Goal: Transaction & Acquisition: Purchase product/service

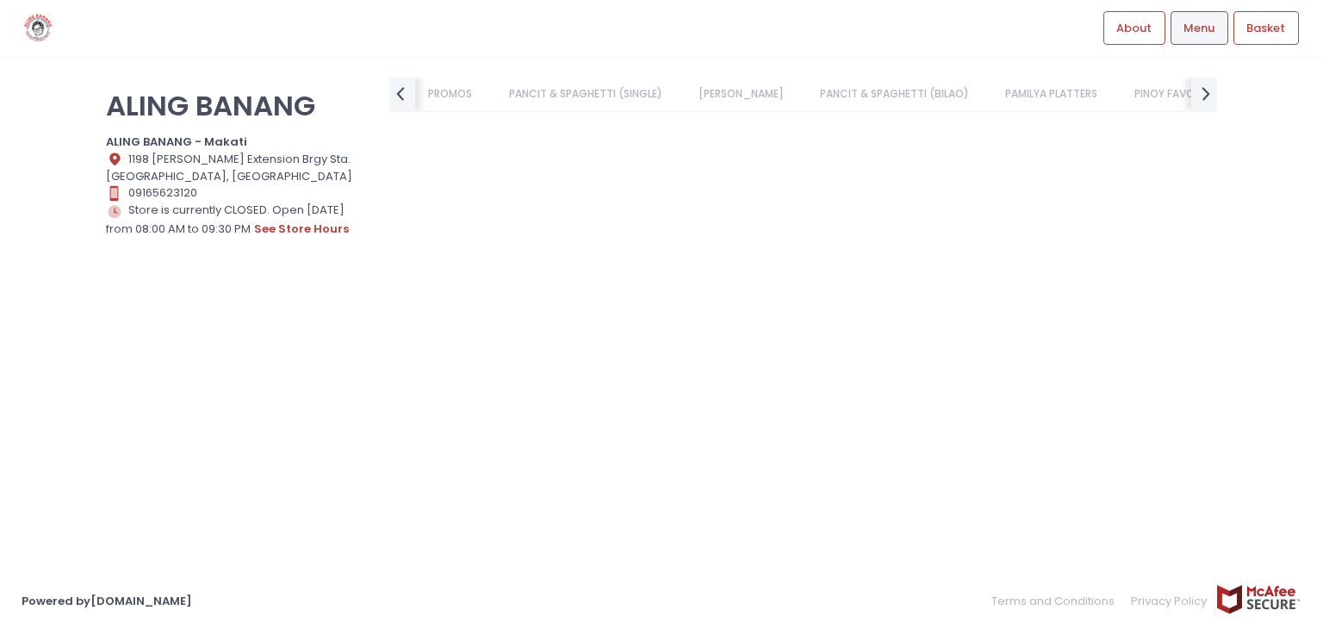
scroll to position [4308, 0]
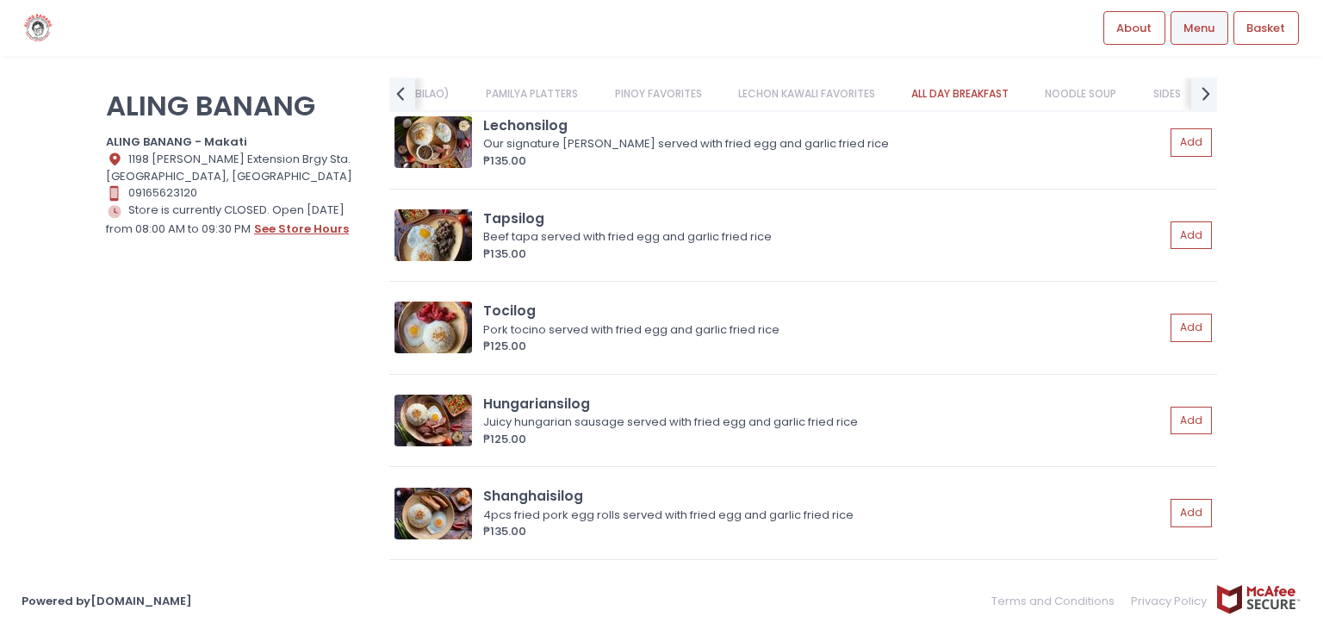
drag, startPoint x: 306, startPoint y: 225, endPoint x: 289, endPoint y: 231, distance: 18.3
click at [289, 231] on button "see store hours" at bounding box center [301, 229] width 97 height 19
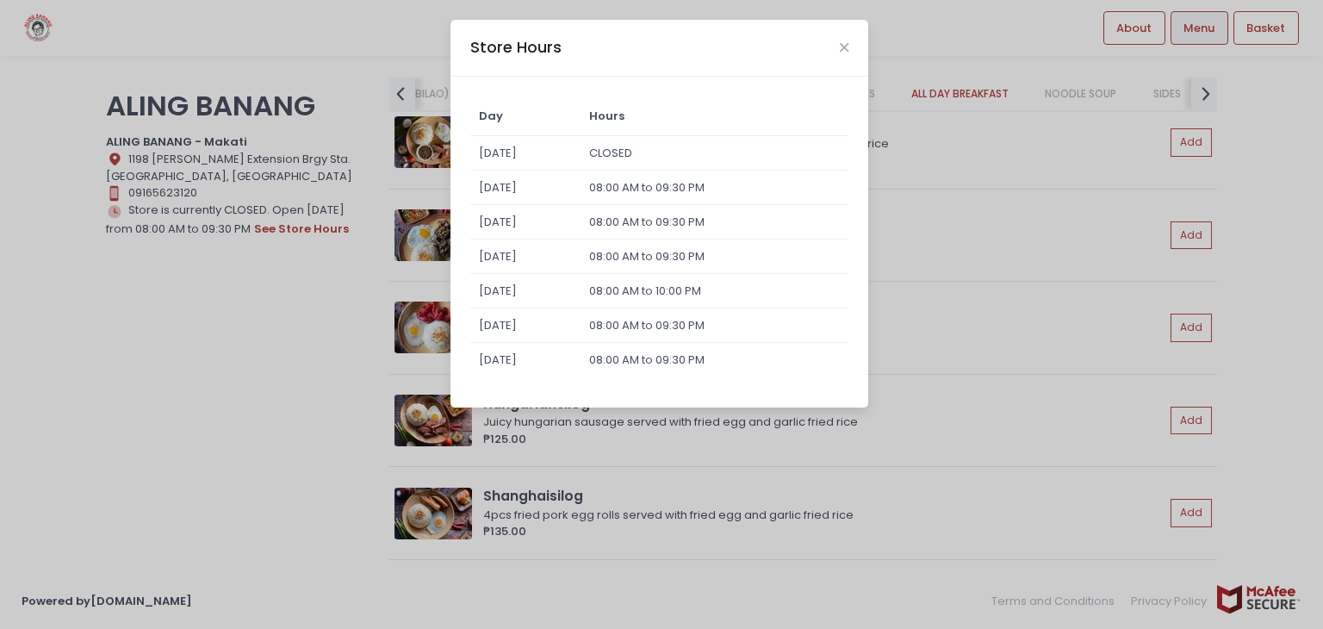
click at [1013, 155] on div "Store Hours Day Hours [DATE] CLOSED [DATE] 08:00 AM to 09:30 PM [DATE] 08:00 AM…" at bounding box center [661, 314] width 1323 height 629
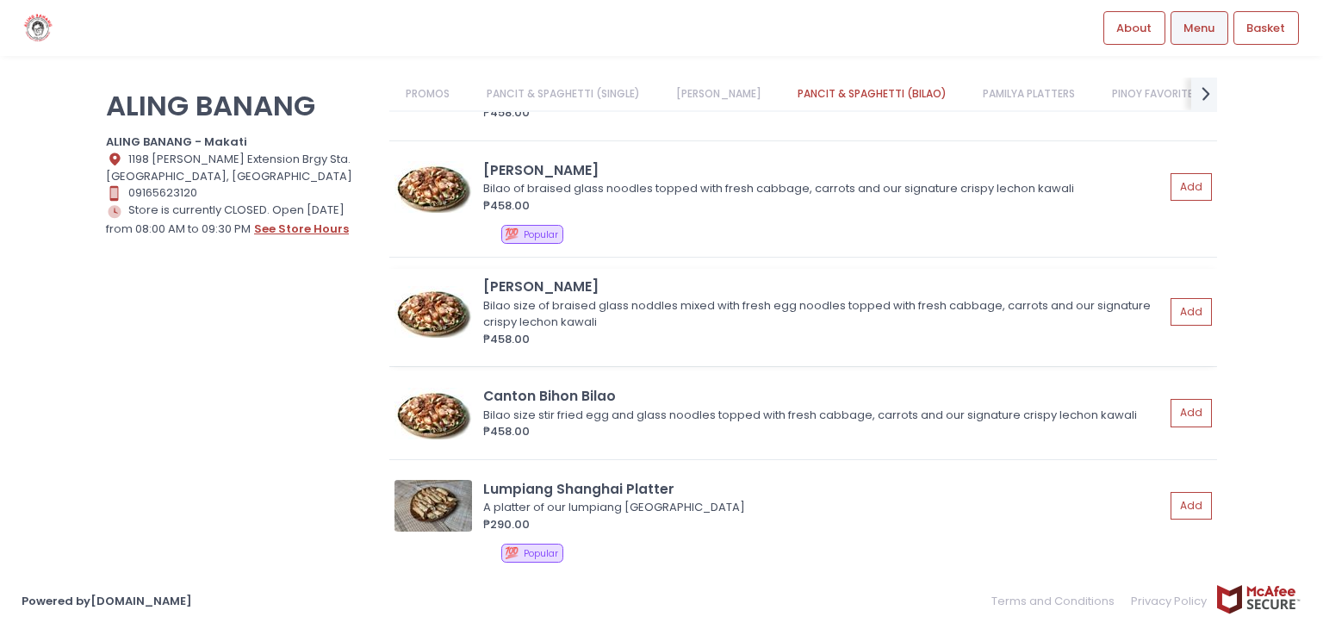
scroll to position [1890, 0]
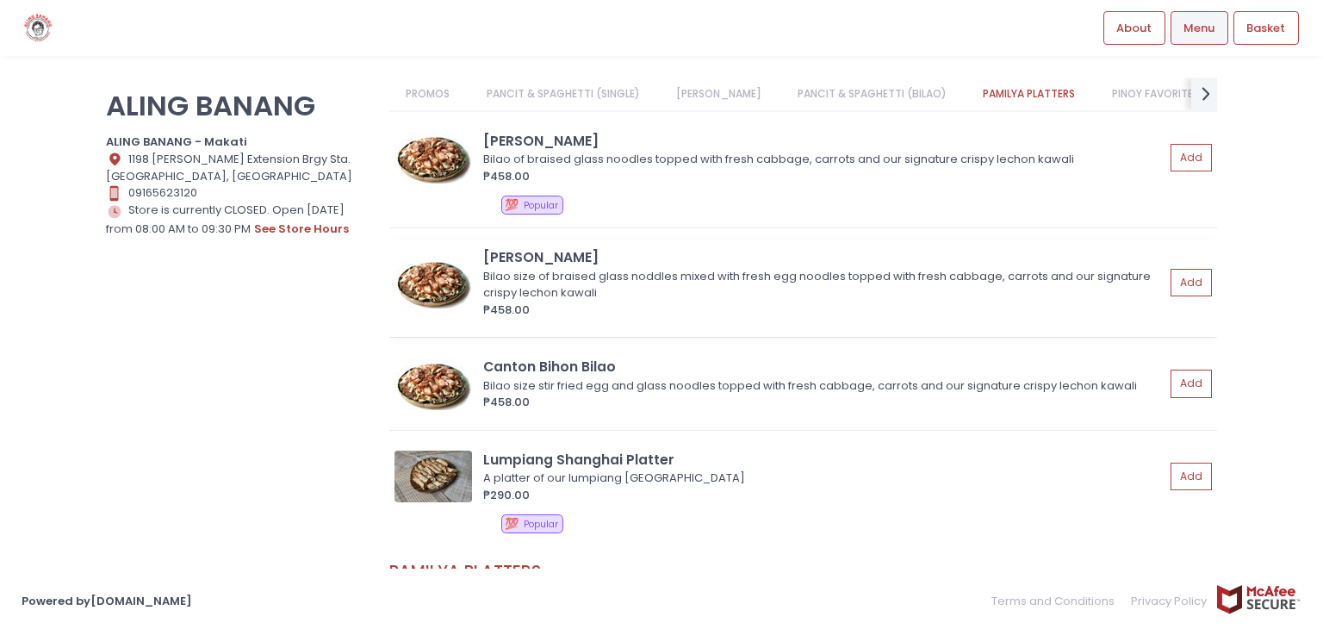
drag, startPoint x: 600, startPoint y: 252, endPoint x: 484, endPoint y: 239, distance: 116.2
click at [484, 240] on div "[PERSON_NAME] Bilao size of braised glass noddles mixed with fresh egg noodles …" at bounding box center [803, 288] width 828 height 97
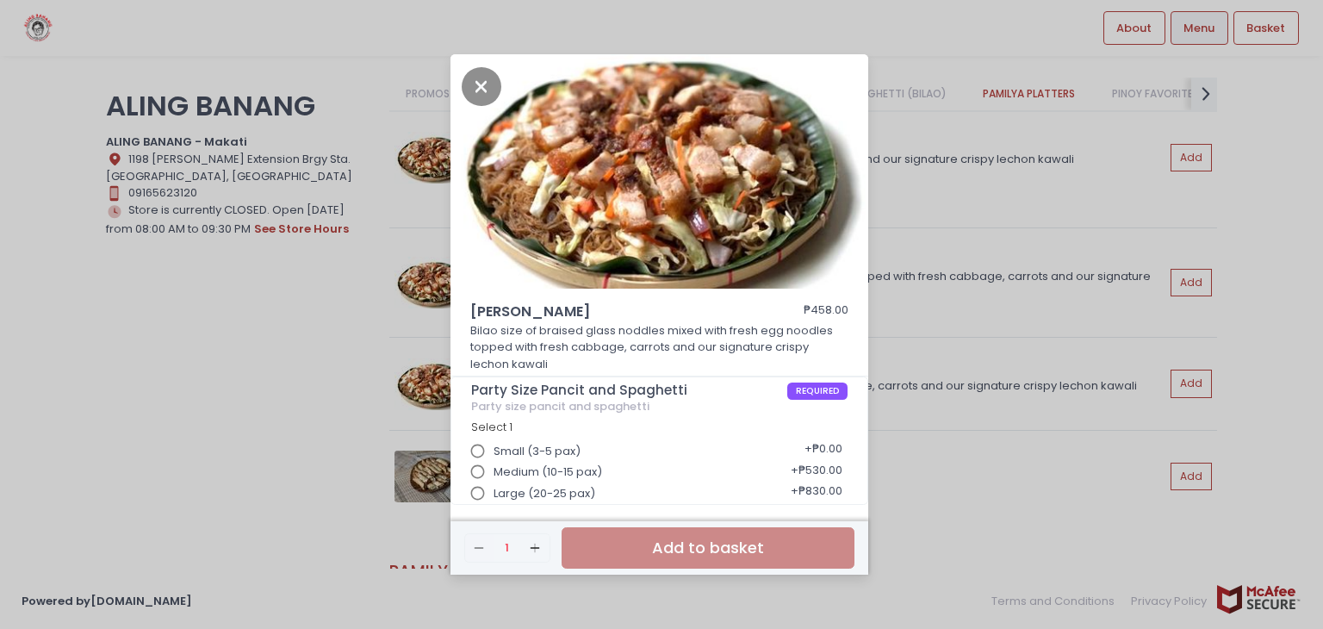
copy div "[PERSON_NAME]"
click at [909, 166] on div "[PERSON_NAME] ₱458.00 Bilao size of braised glass noddles mixed with fresh egg …" at bounding box center [661, 314] width 1323 height 629
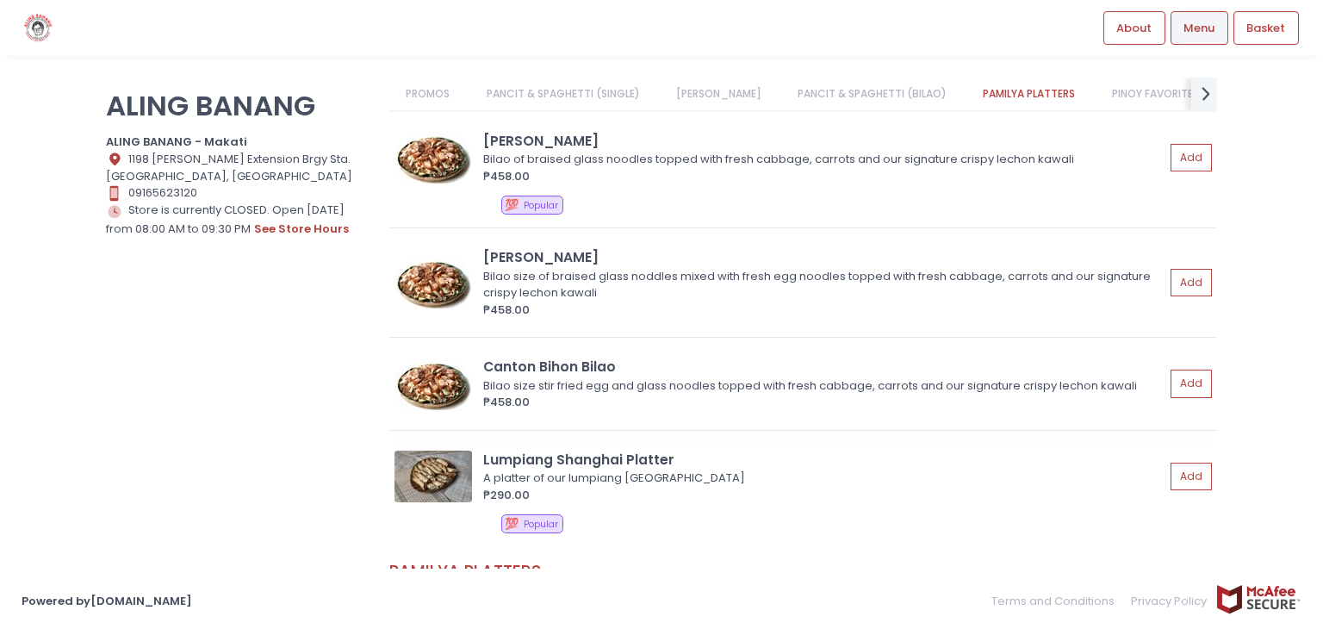
click at [564, 470] on div "A platter of our lumpiang [GEOGRAPHIC_DATA]" at bounding box center [821, 478] width 676 height 17
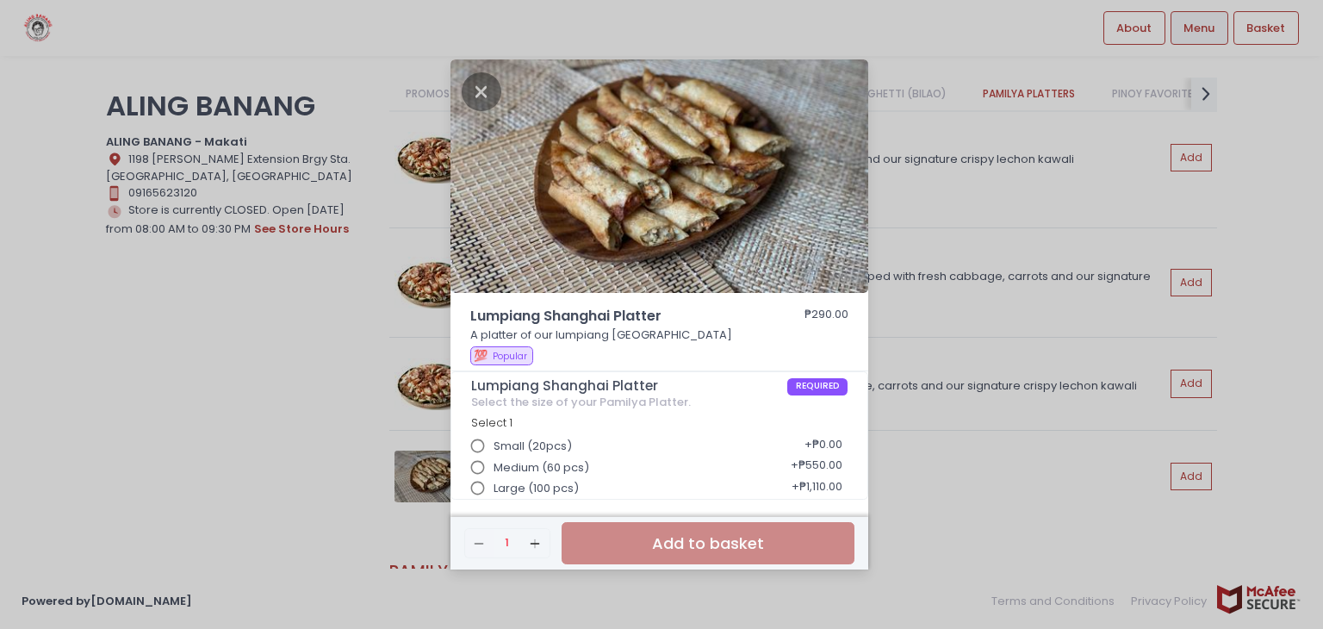
click at [554, 463] on span "Medium (60 pcs)" at bounding box center [542, 467] width 96 height 17
click at [495, 463] on input "Medium (60 pcs)" at bounding box center [478, 467] width 33 height 33
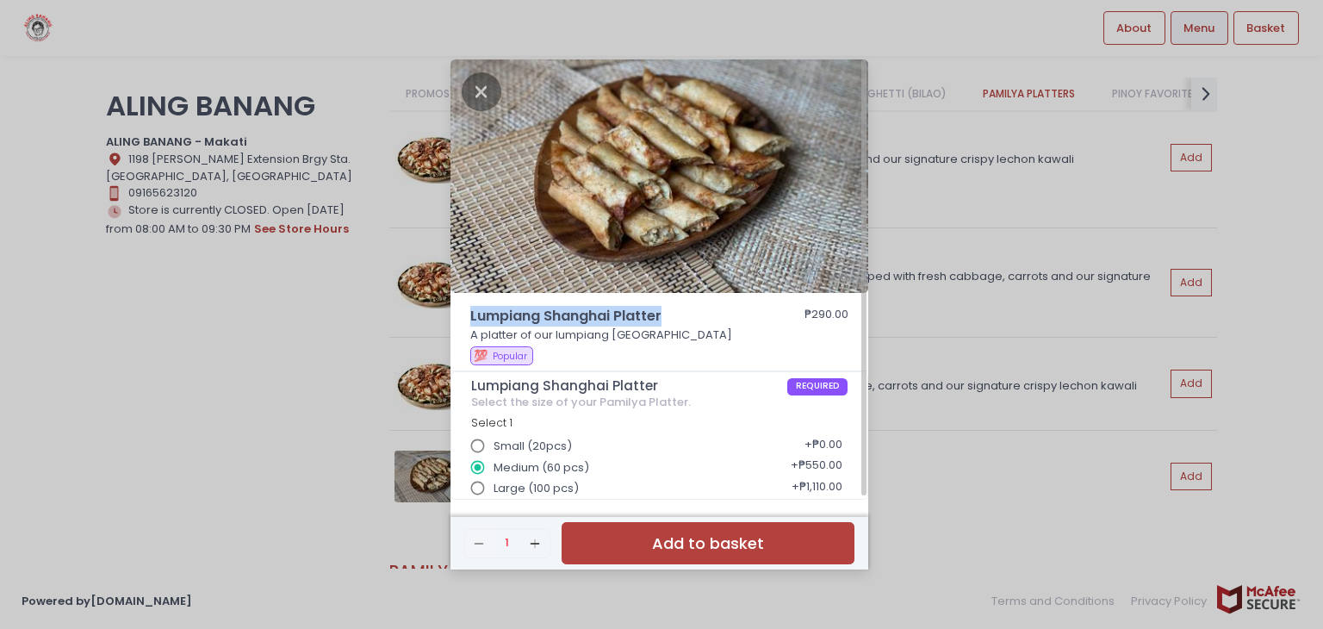
drag, startPoint x: 665, startPoint y: 318, endPoint x: 457, endPoint y: 310, distance: 208.7
click at [457, 310] on div "Lumpiang Shanghai Platter ₱290.00 A platter of our lumpiang [GEOGRAPHIC_DATA] 💯…" at bounding box center [660, 338] width 418 height 65
copy span "Lumpiang Shanghai Platter"
click at [339, 372] on div "Lumpiang Shanghai Platter ₱290.00 A platter of our lumpiang [GEOGRAPHIC_DATA] 💯…" at bounding box center [661, 314] width 1323 height 629
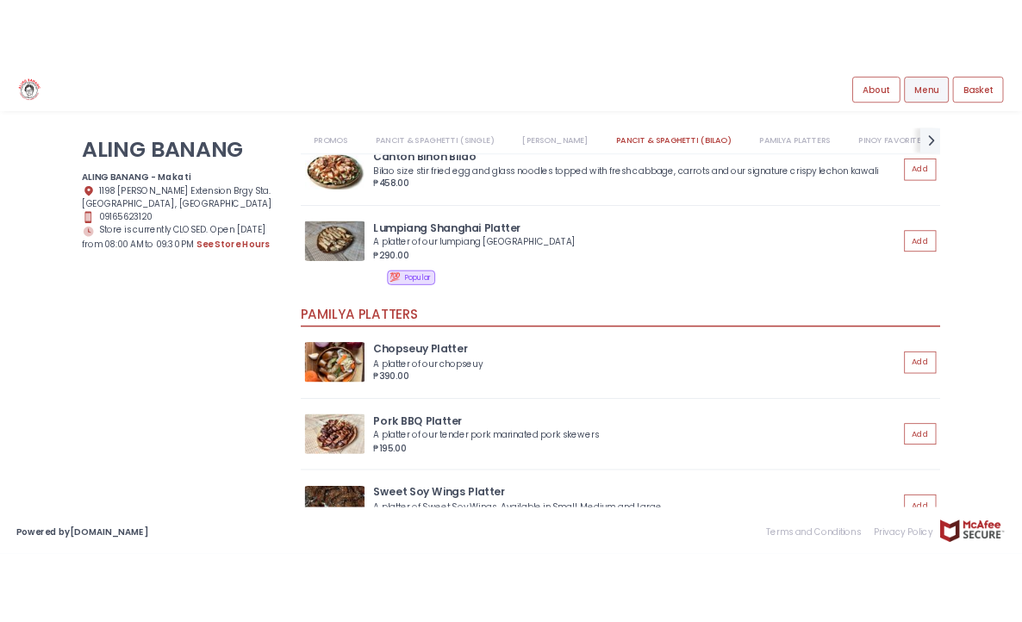
scroll to position [2068, 0]
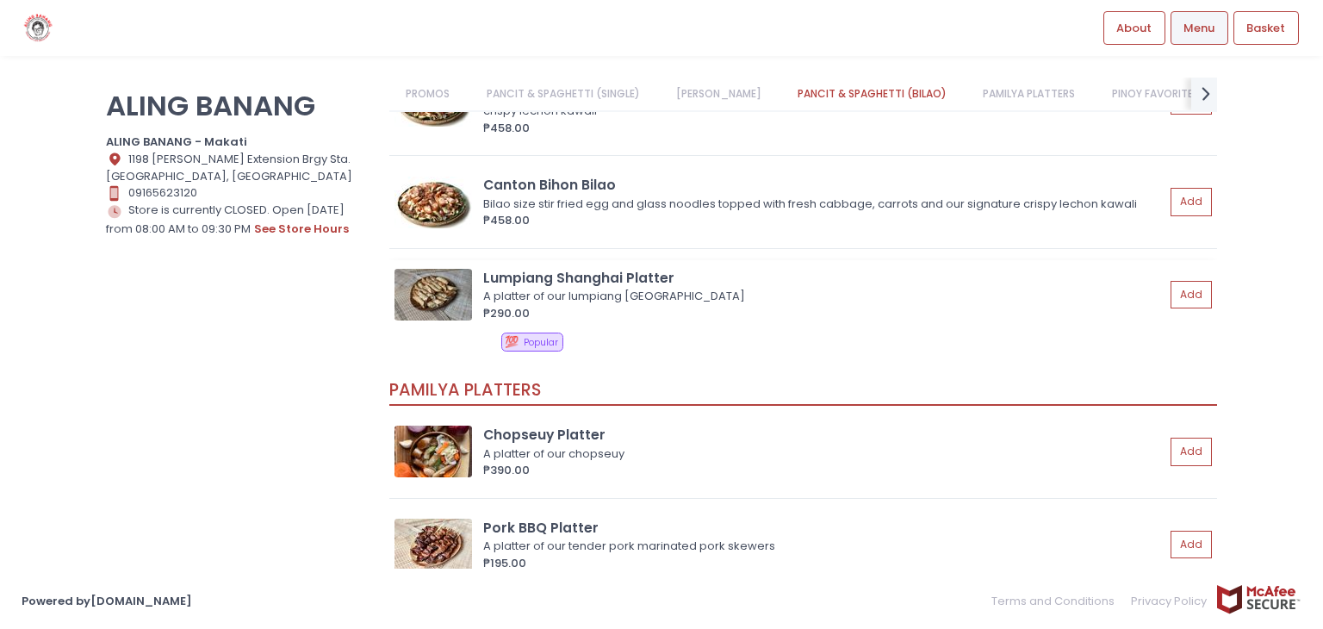
click at [510, 298] on div "A platter of our lumpiang [GEOGRAPHIC_DATA]" at bounding box center [821, 296] width 676 height 17
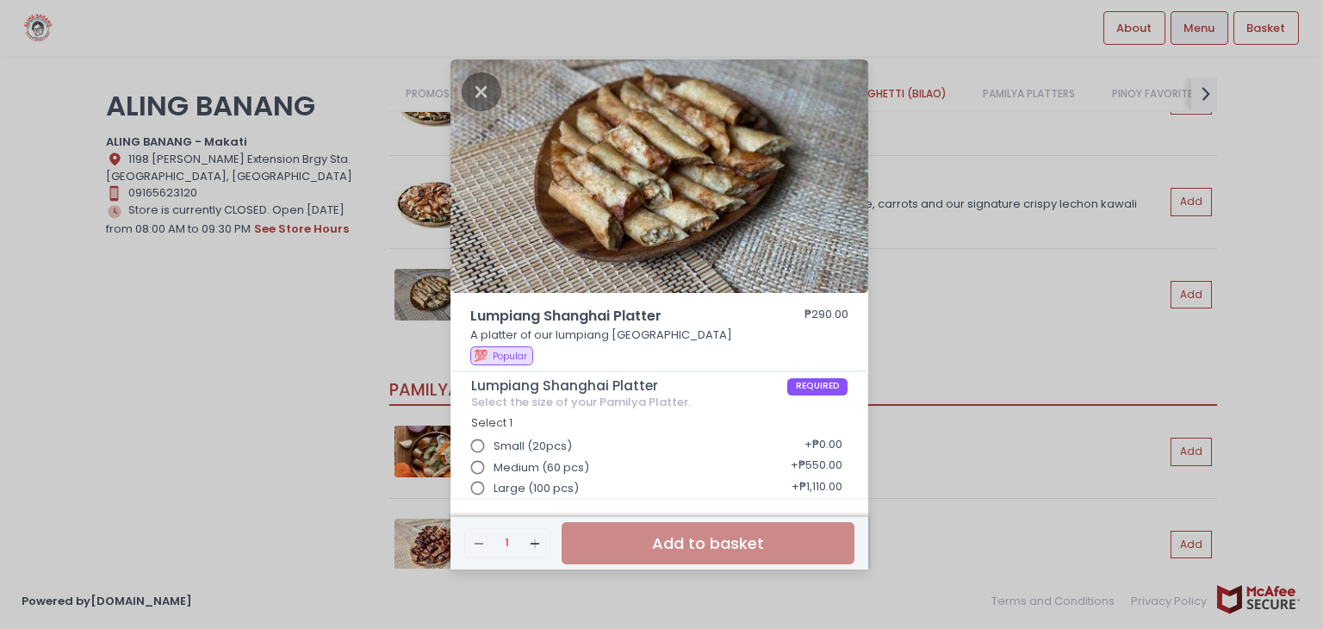
click at [524, 244] on img at bounding box center [660, 176] width 418 height 234
click at [954, 374] on div "Lumpiang Shanghai Platter ₱290.00 A platter of our lumpiang [GEOGRAPHIC_DATA] 💯…" at bounding box center [661, 314] width 1323 height 629
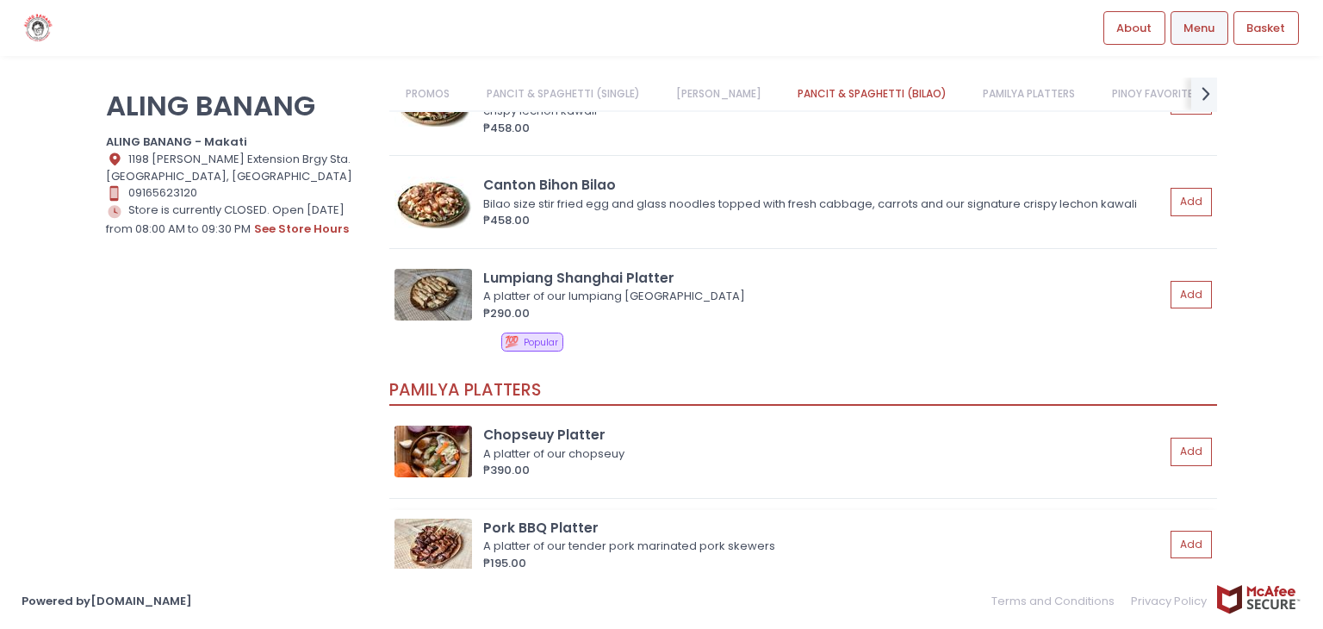
click at [534, 543] on div "A platter of our tender pork marinated pork skewers" at bounding box center [821, 546] width 676 height 17
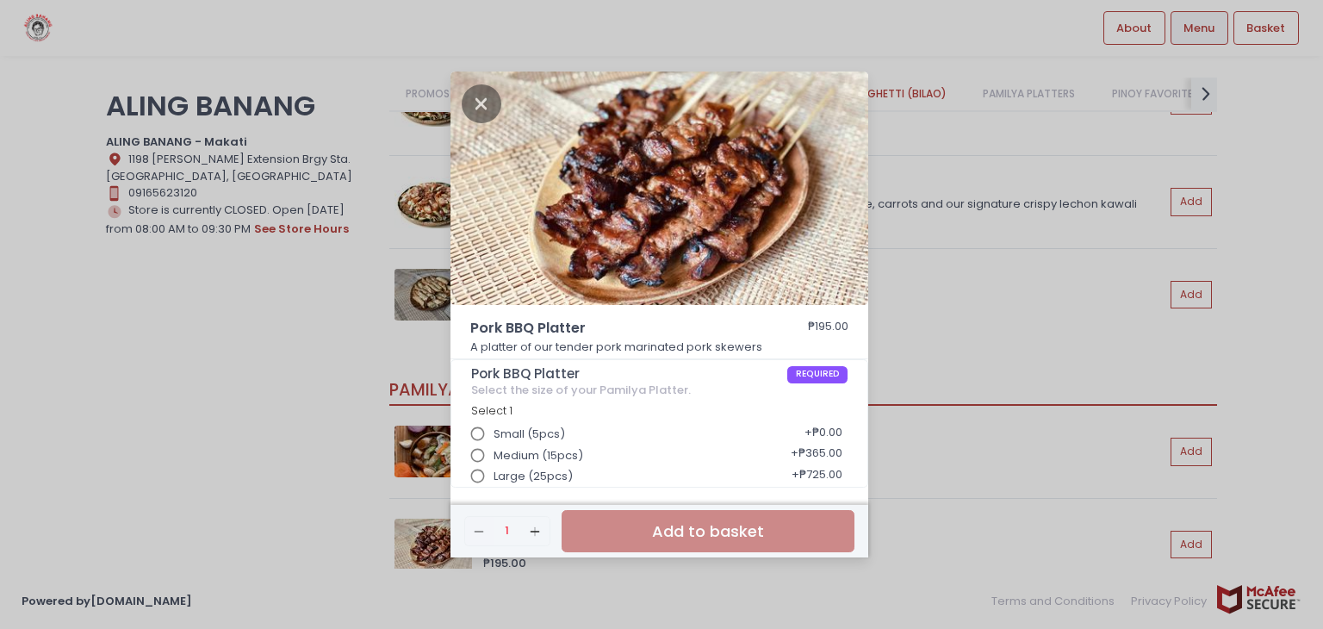
click at [252, 377] on div "Pork BBQ Platter ₱195.00 A platter of our tender pork marinated pork skewers Po…" at bounding box center [661, 314] width 1323 height 629
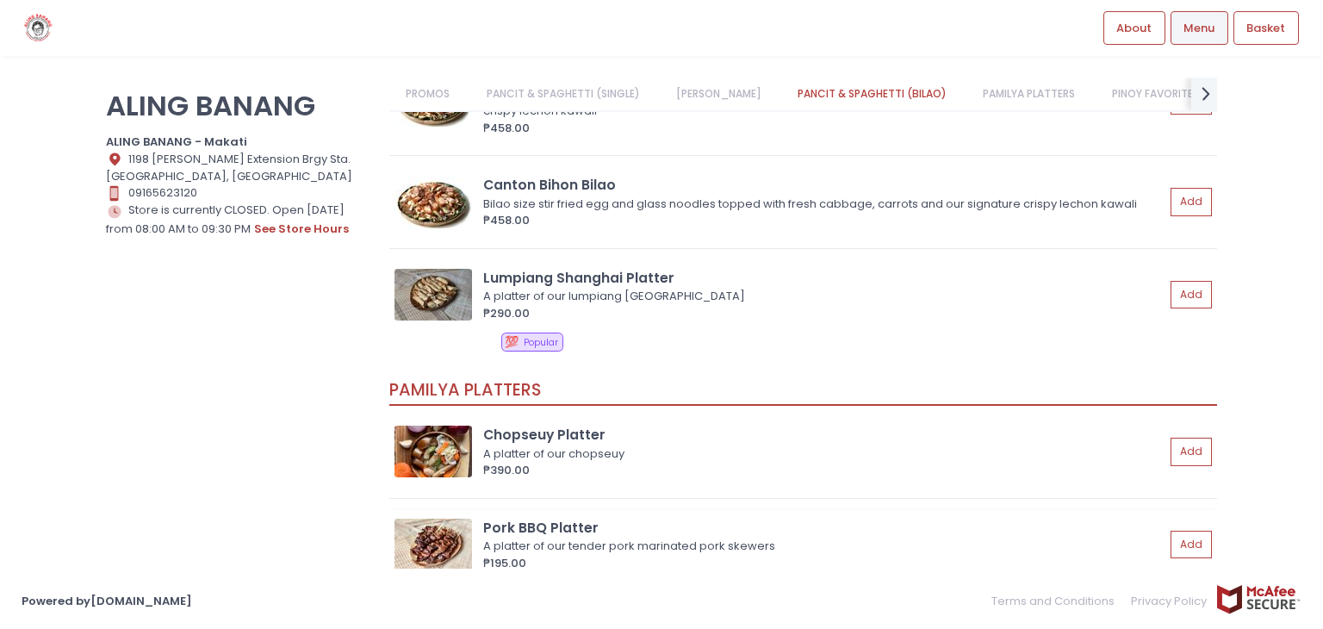
click at [513, 555] on div "₱195.00" at bounding box center [824, 563] width 682 height 17
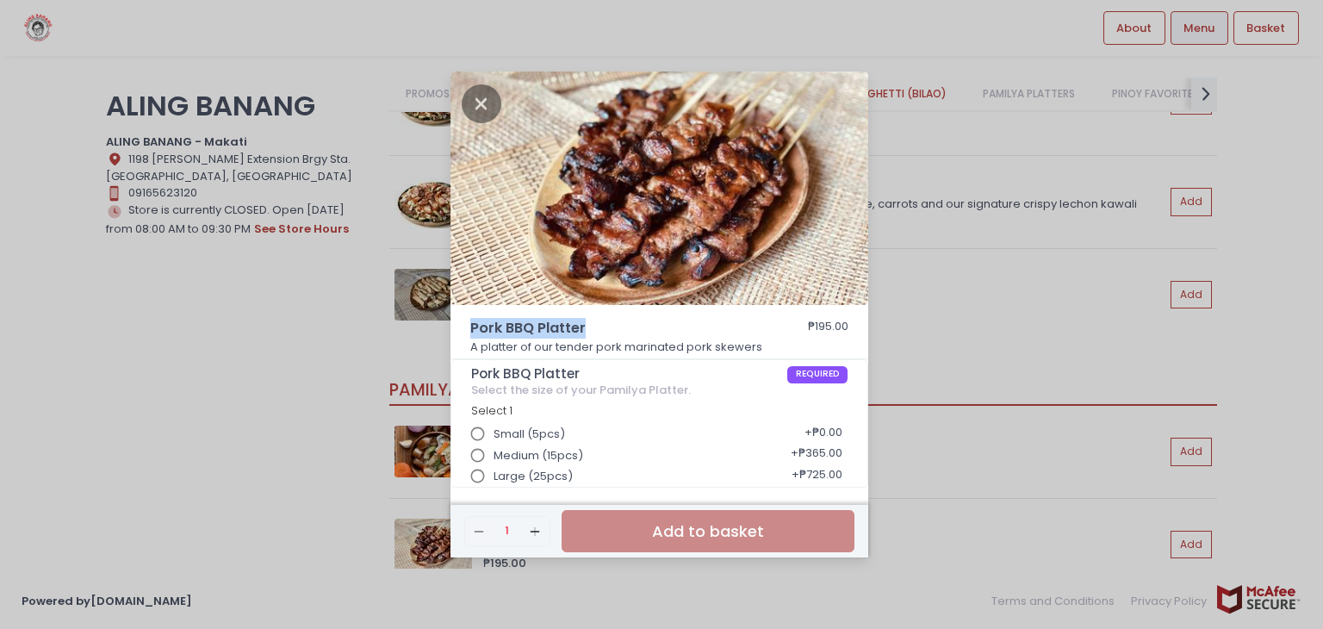
drag, startPoint x: 600, startPoint y: 334, endPoint x: 465, endPoint y: 333, distance: 134.4
click at [465, 333] on div "Pork BBQ Platter ₱195.00 A platter of our tender pork marinated pork skewers" at bounding box center [660, 338] width 418 height 41
copy span "Pork BBQ Platter"
click at [1005, 362] on div "Pork BBQ Platter ₱195.00 A platter of our tender pork marinated pork skewers Po…" at bounding box center [661, 314] width 1323 height 629
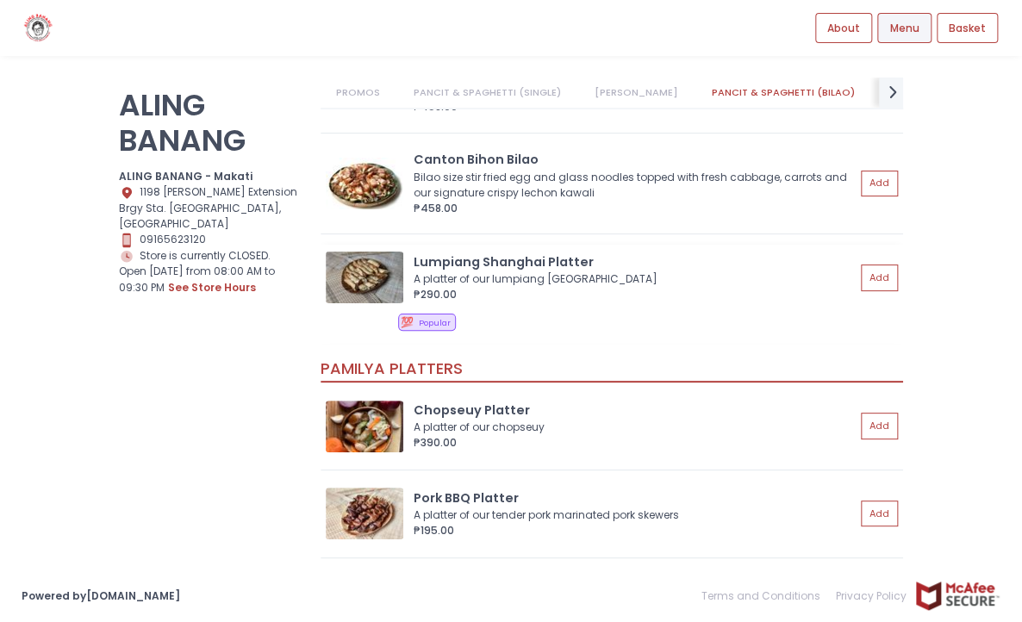
click at [476, 262] on div "Lumpiang Shanghai Platter" at bounding box center [635, 262] width 442 height 19
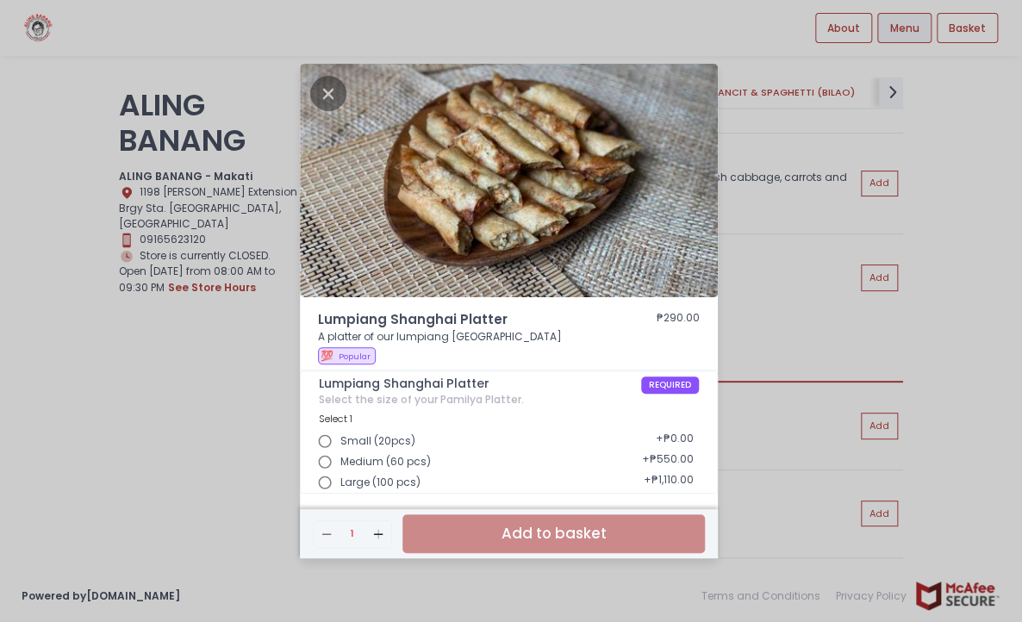
click at [732, 53] on div "Lumpiang Shanghai Platter ₱290.00 A platter of our lumpiang [GEOGRAPHIC_DATA] 💯…" at bounding box center [511, 311] width 1022 height 622
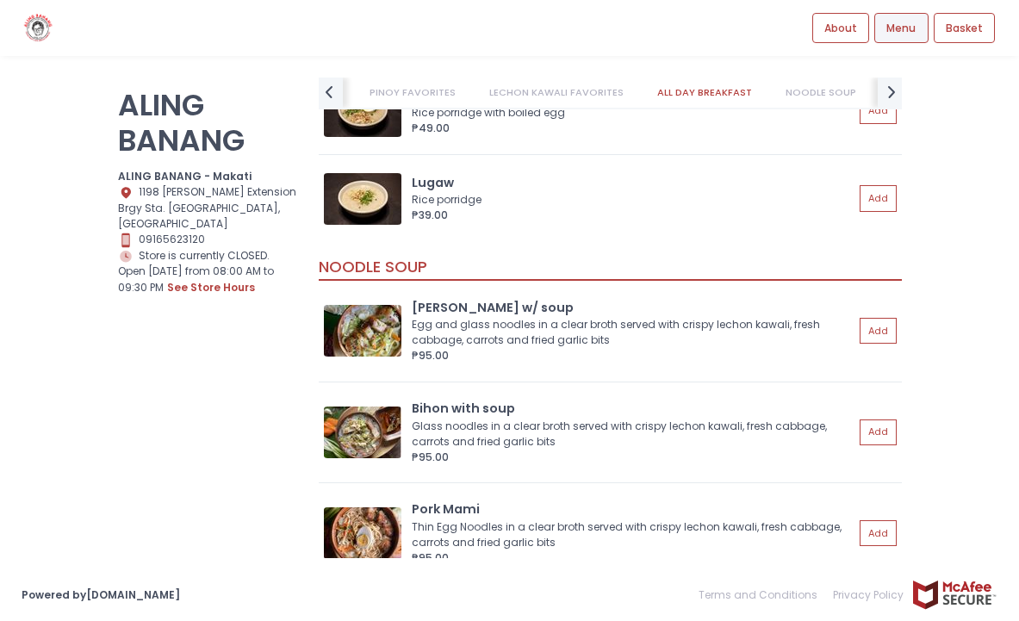
scroll to position [5164, 0]
